Goal: Communication & Community: Share content

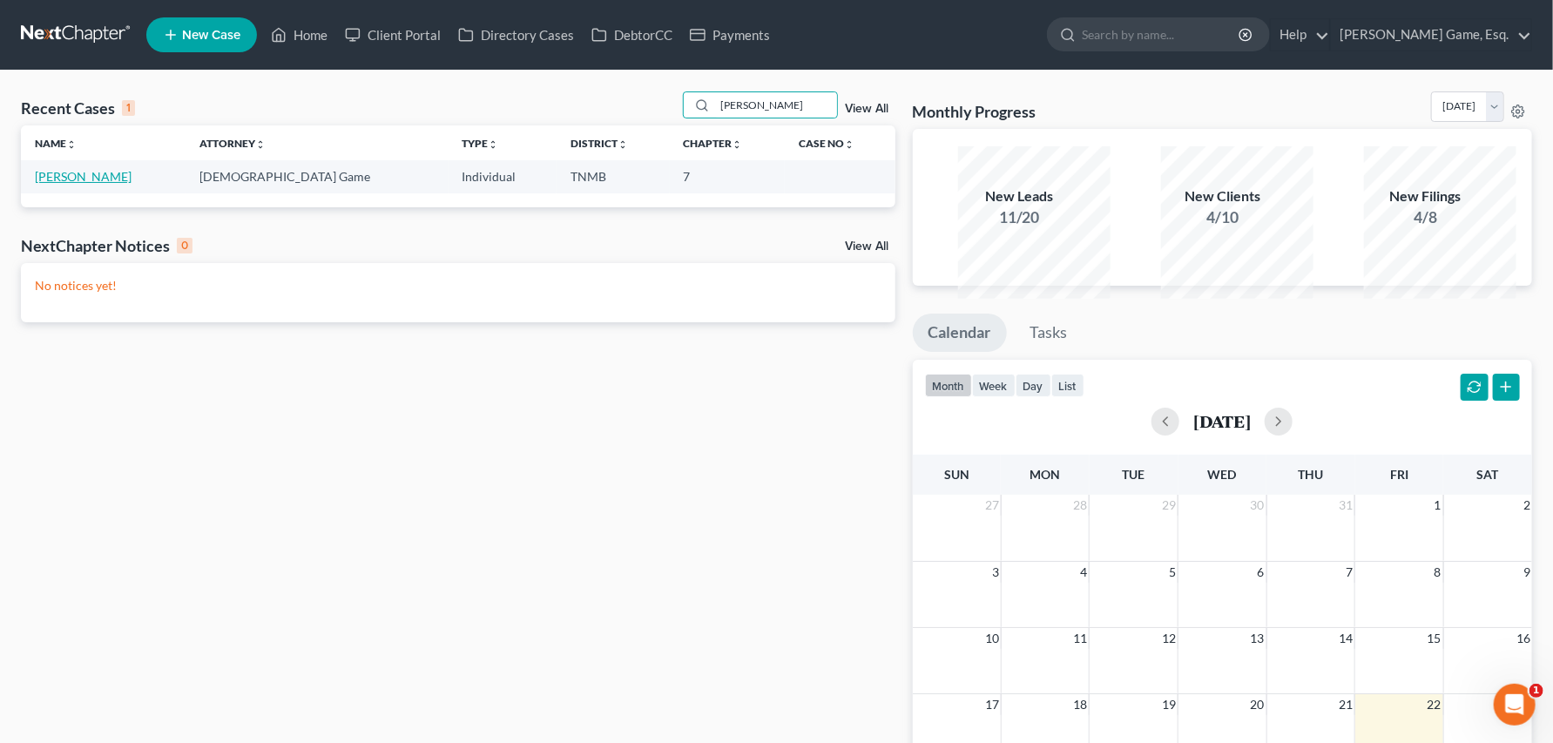
type input "[PERSON_NAME]"
click at [84, 184] on link "[PERSON_NAME]" at bounding box center [83, 176] width 97 height 15
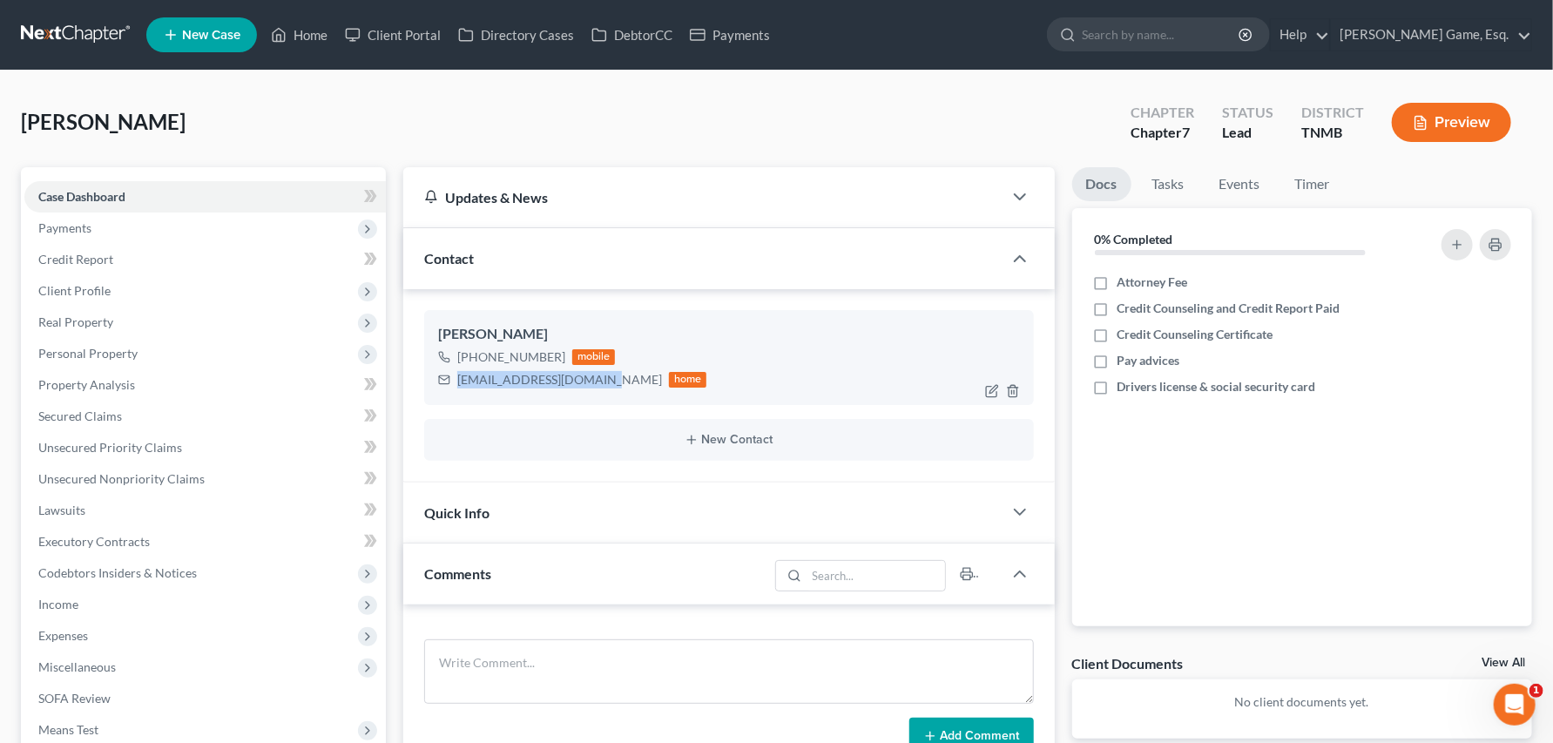
drag, startPoint x: 470, startPoint y: 467, endPoint x: 646, endPoint y: 467, distance: 175.9
click at [646, 388] on div "[EMAIL_ADDRESS][DOMAIN_NAME]" at bounding box center [559, 379] width 205 height 17
drag, startPoint x: 646, startPoint y: 467, endPoint x: 614, endPoint y: 469, distance: 32.3
copy div "[EMAIL_ADDRESS][DOMAIN_NAME]"
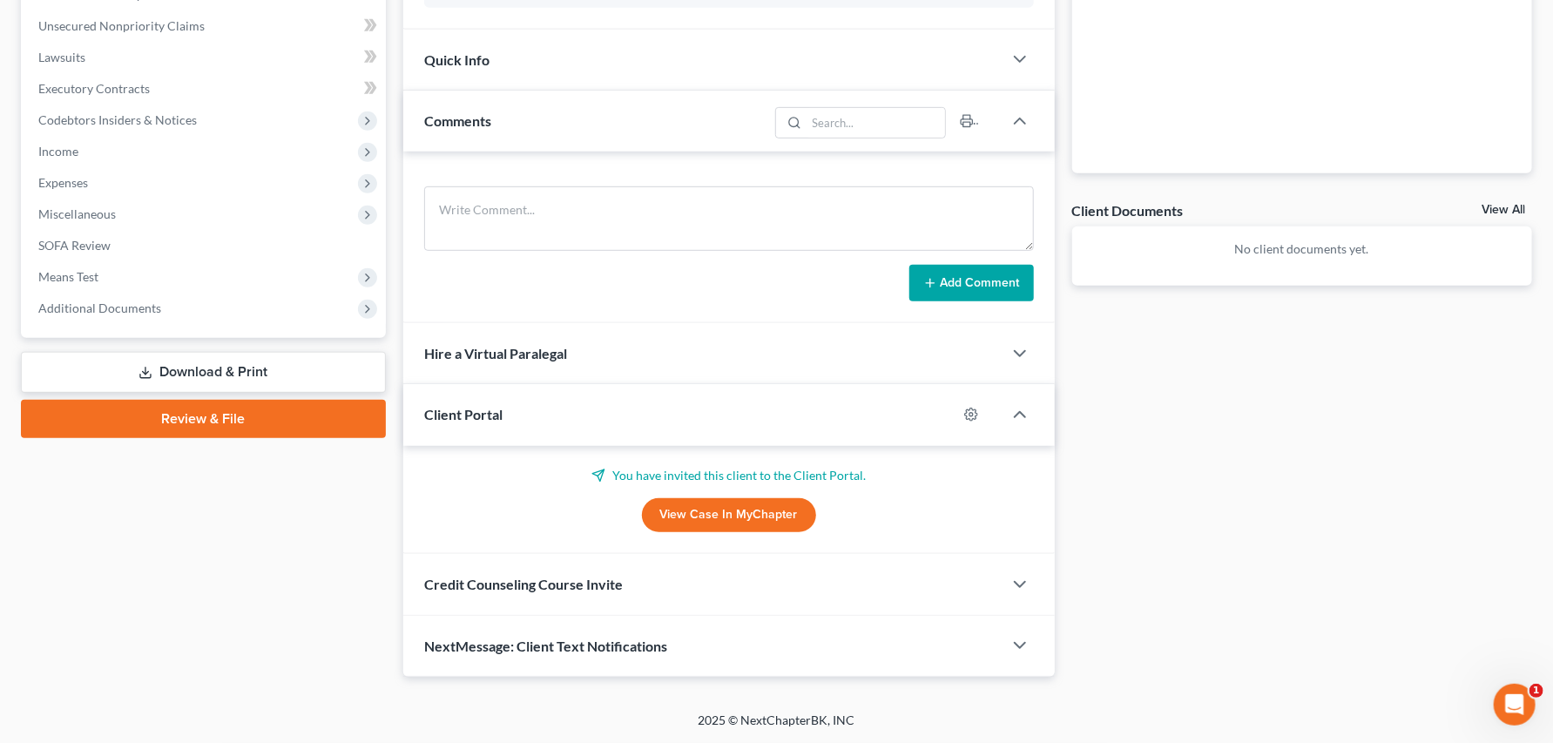
scroll to position [739, 0]
click at [572, 576] on span "Credit Counseling Course Invite" at bounding box center [523, 584] width 199 height 17
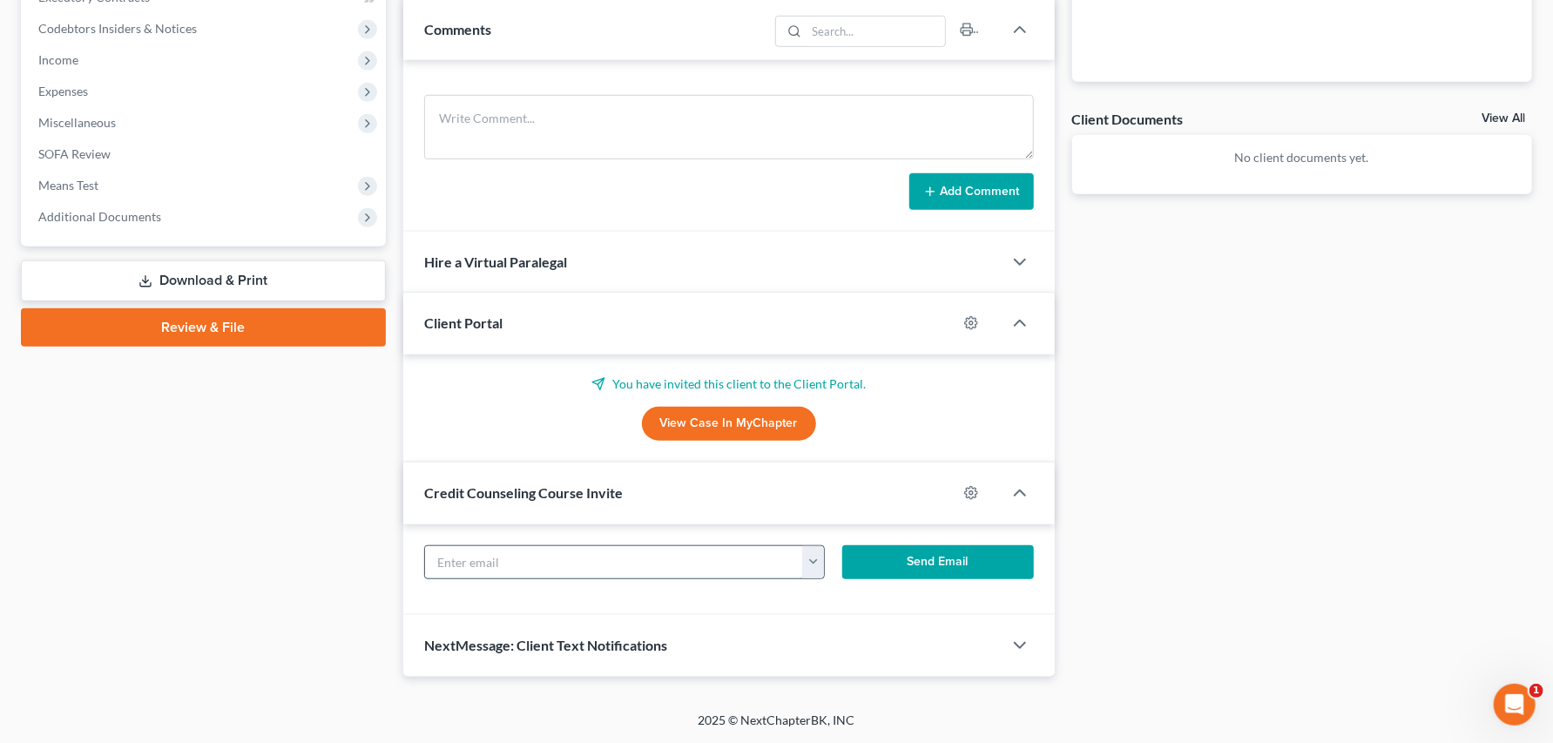
click at [467, 579] on input "text" at bounding box center [614, 562] width 378 height 33
paste input "[EMAIL_ADDRESS][DOMAIN_NAME]"
type input "[EMAIL_ADDRESS][DOMAIN_NAME]"
click at [913, 580] on button "Send Email" at bounding box center [938, 562] width 192 height 35
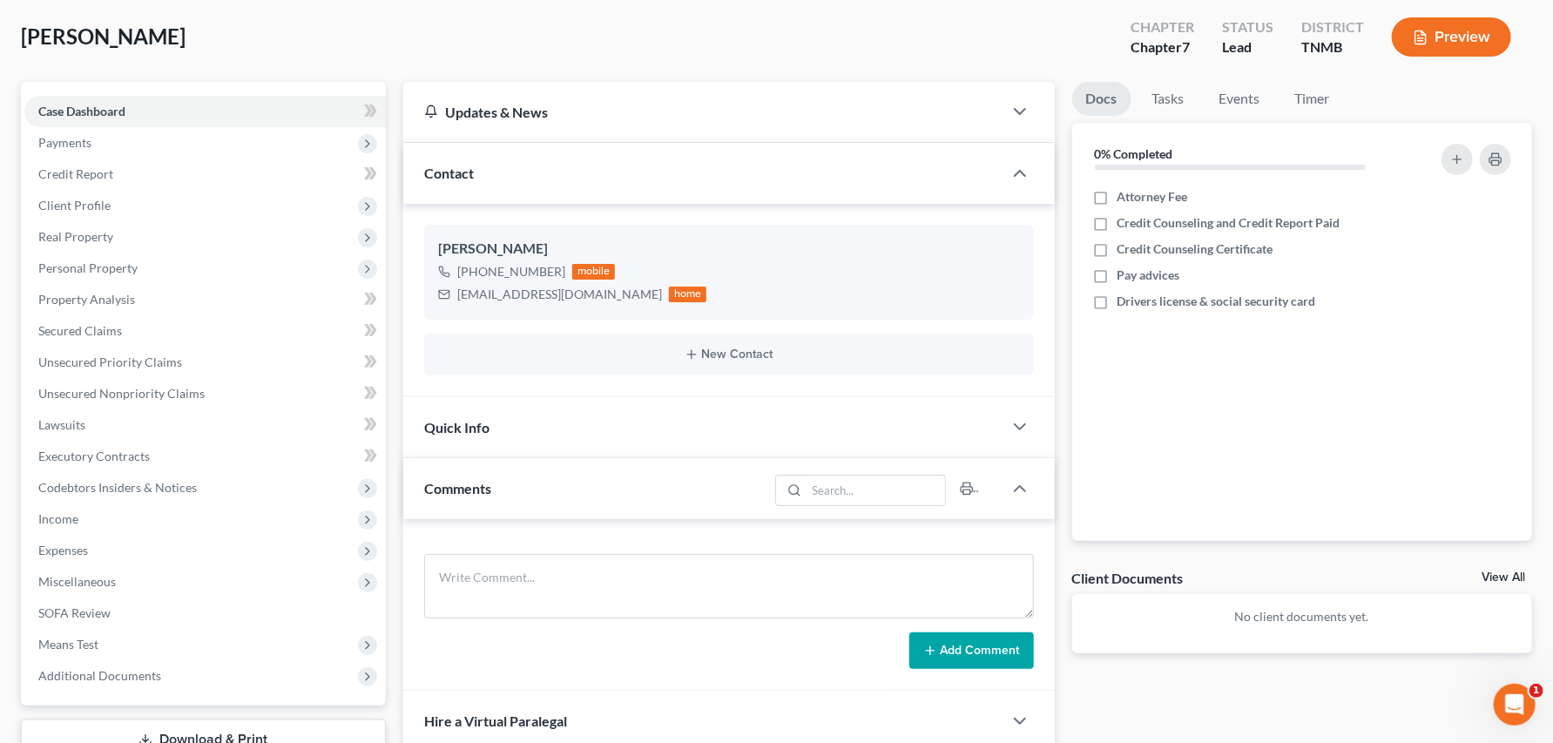
scroll to position [0, 0]
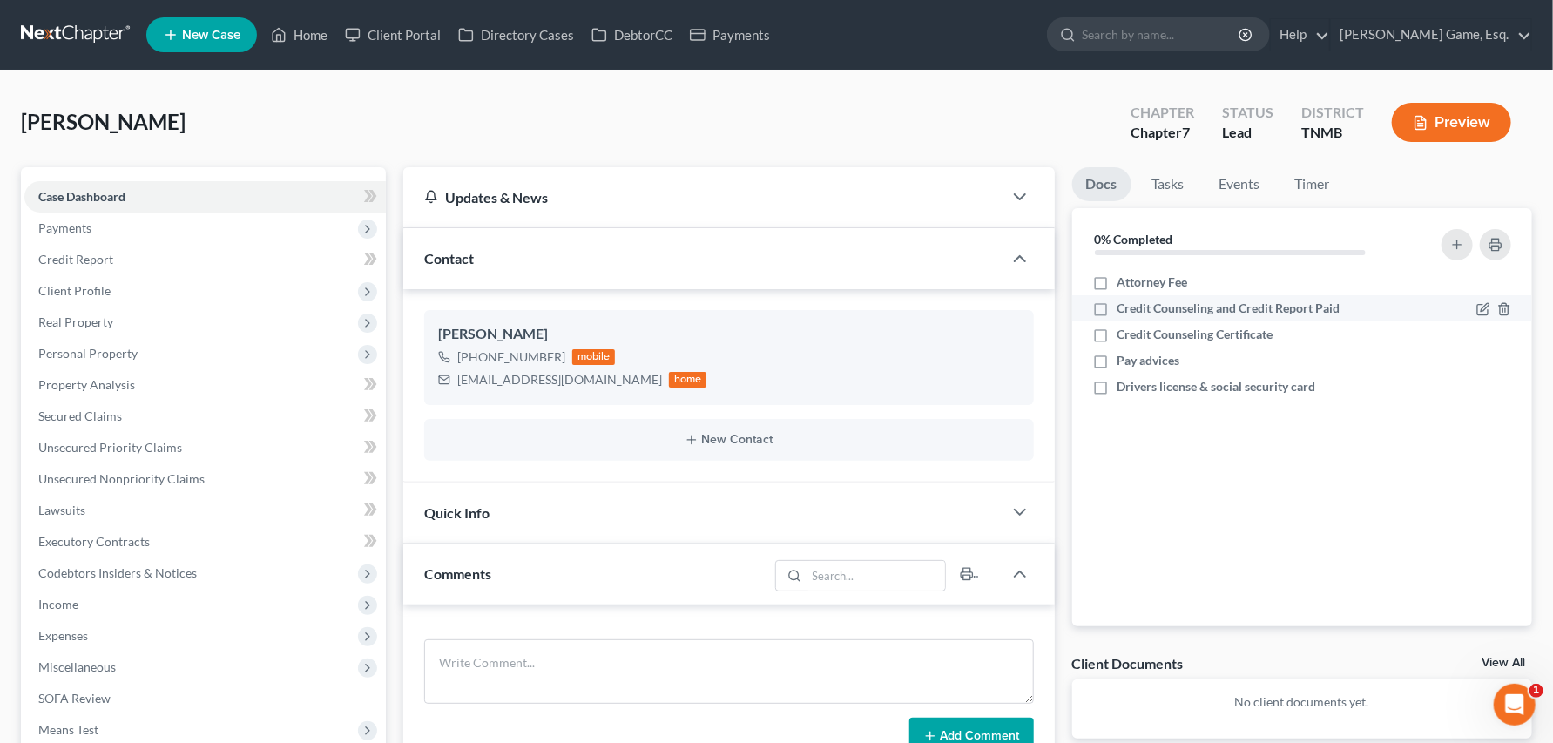
click at [1118, 317] on label "Credit Counseling and Credit Report Paid" at bounding box center [1229, 308] width 223 height 17
click at [1124, 311] on input "Credit Counseling and Credit Report Paid" at bounding box center [1129, 305] width 11 height 11
checkbox input "true"
click at [336, 48] on link "Home" at bounding box center [299, 34] width 74 height 31
